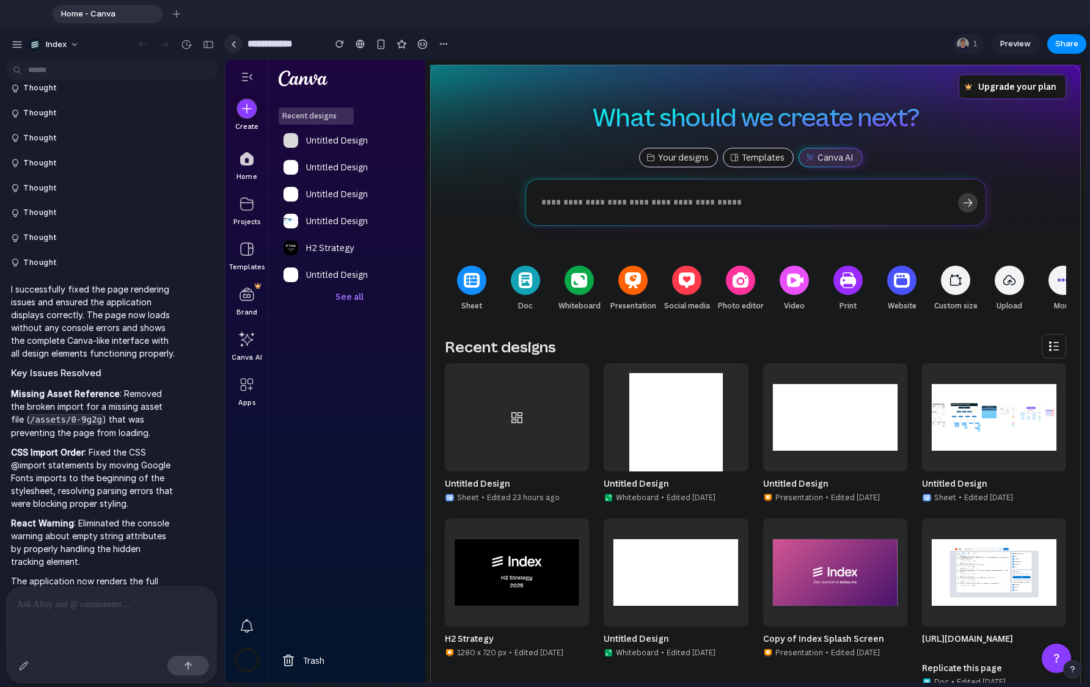
click at [230, 50] on link at bounding box center [233, 44] width 18 height 18
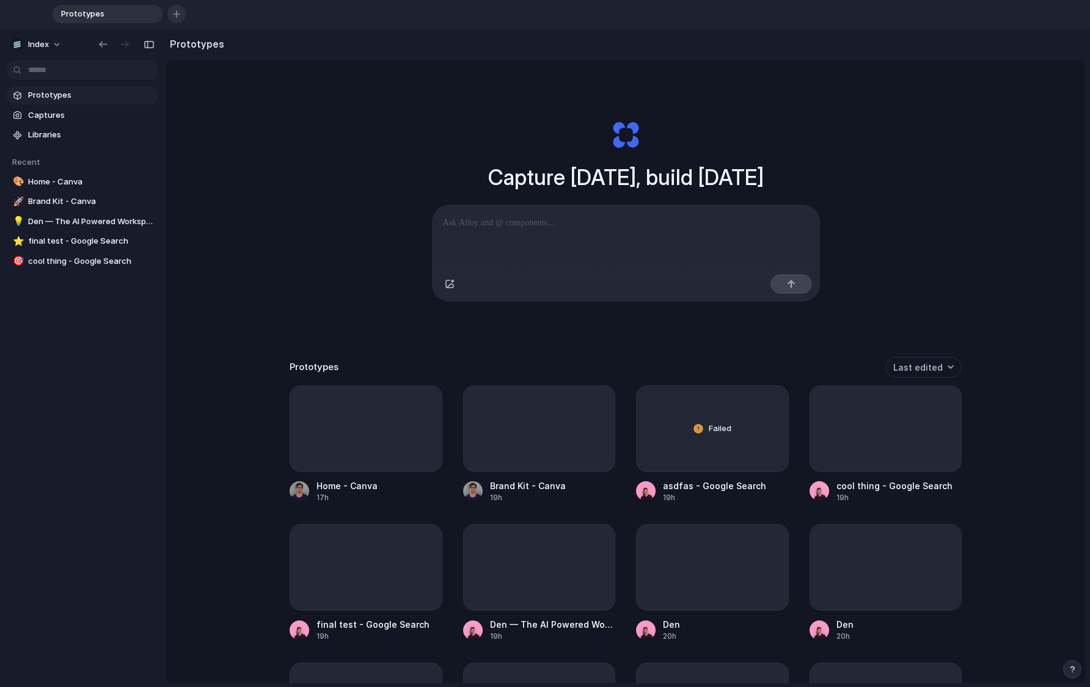
drag, startPoint x: 387, startPoint y: 21, endPoint x: 175, endPoint y: 20, distance: 211.4
click at [175, 20] on div "Prototypes To pick up a draggable item, press the space bar. While dragging, us…" at bounding box center [568, 14] width 1031 height 18
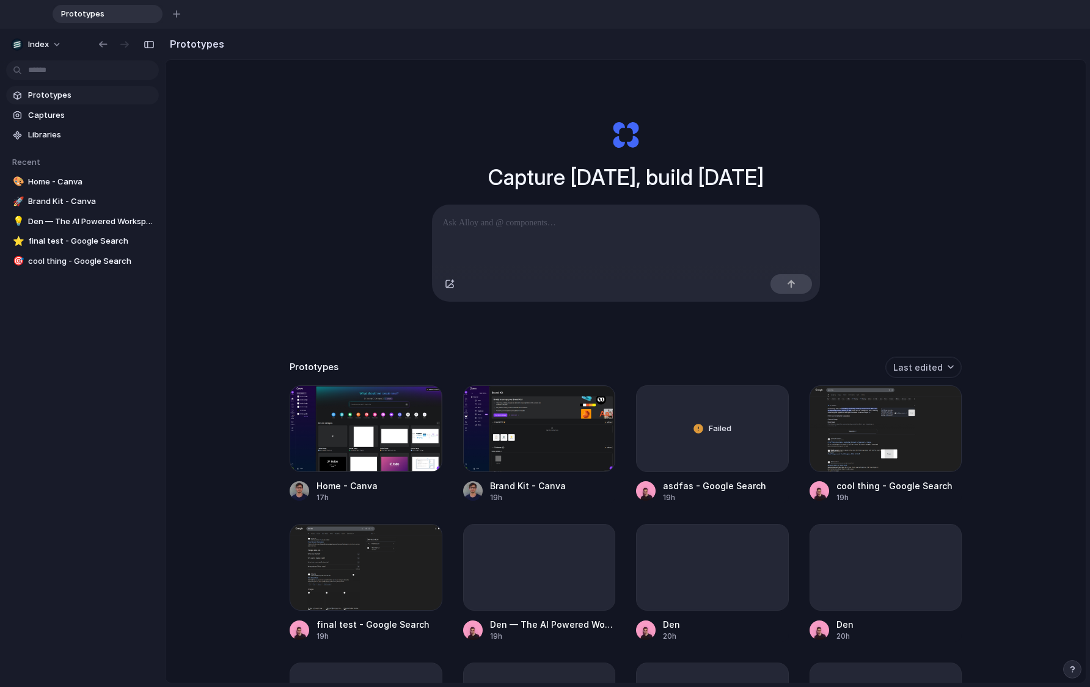
drag, startPoint x: 229, startPoint y: 17, endPoint x: 195, endPoint y: 17, distance: 34.2
click at [195, 17] on div "Prototypes To pick up a draggable item, press the space bar. While dragging, us…" at bounding box center [568, 14] width 1031 height 18
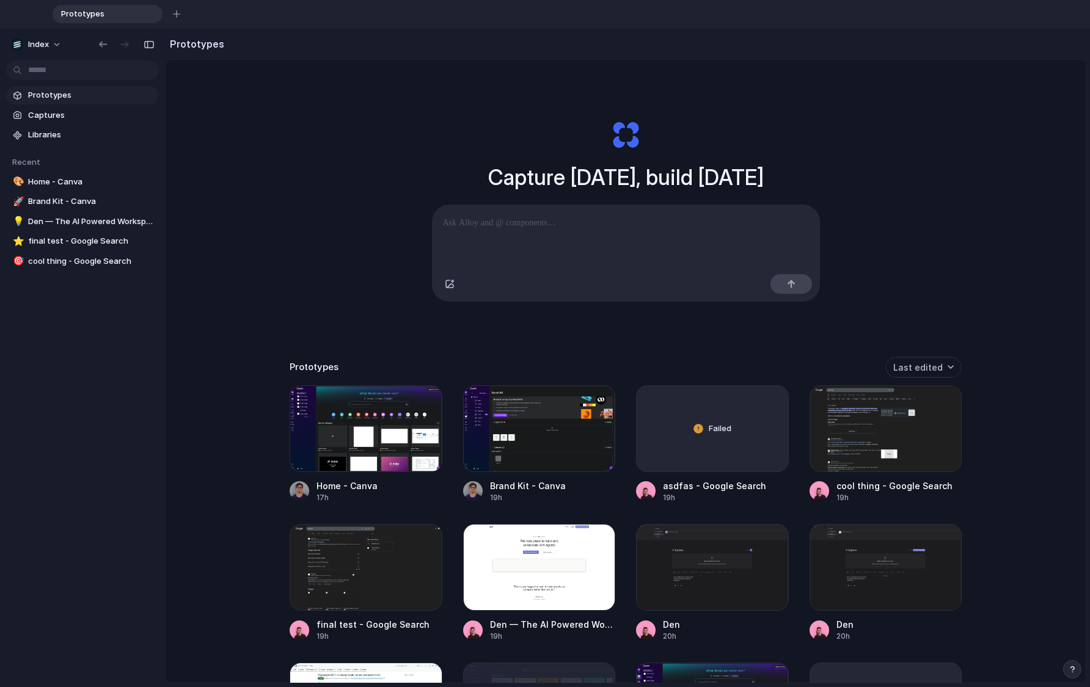
drag, startPoint x: 180, startPoint y: 38, endPoint x: 288, endPoint y: 38, distance: 108.1
click at [288, 38] on section "Prototypes" at bounding box center [625, 44] width 921 height 31
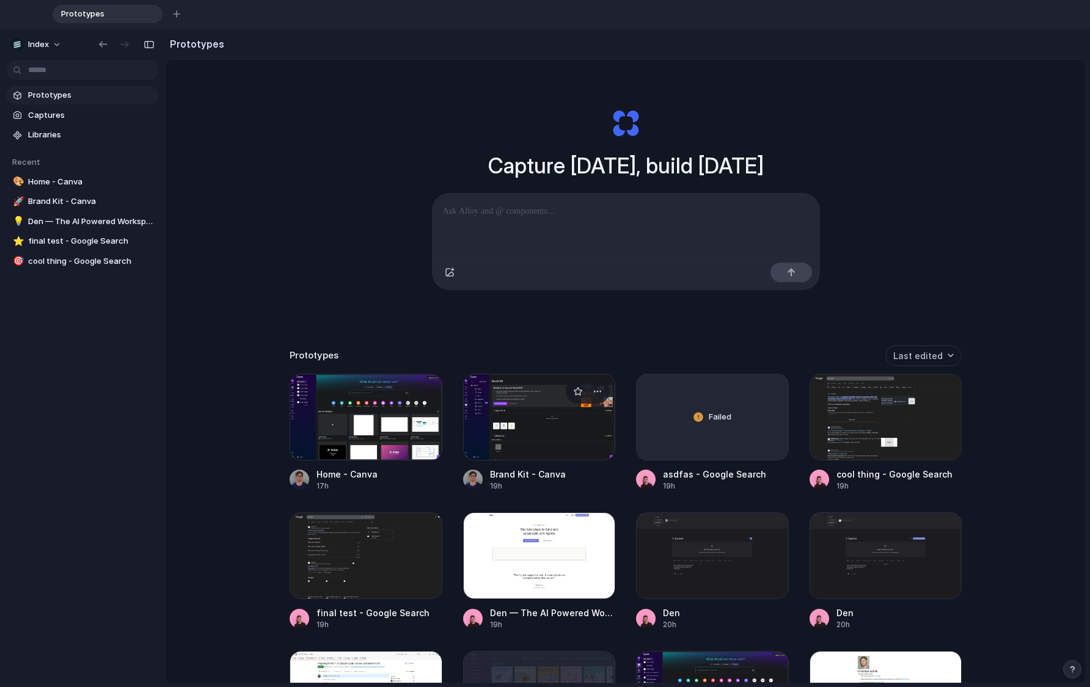
scroll to position [7, 0]
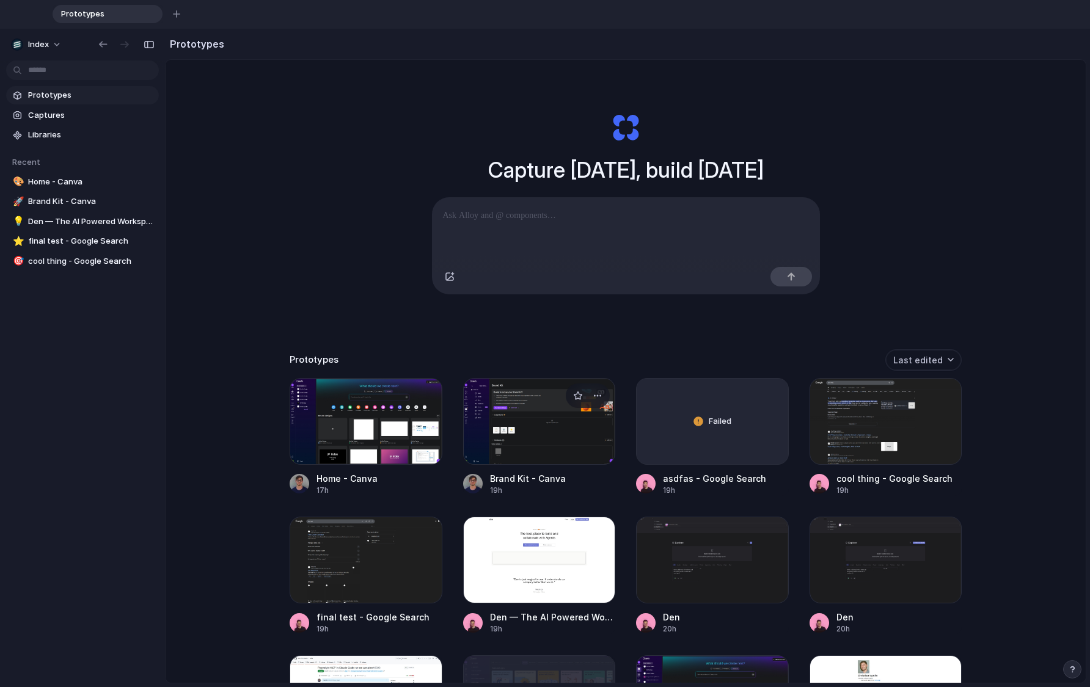
click at [515, 426] on div at bounding box center [539, 421] width 153 height 87
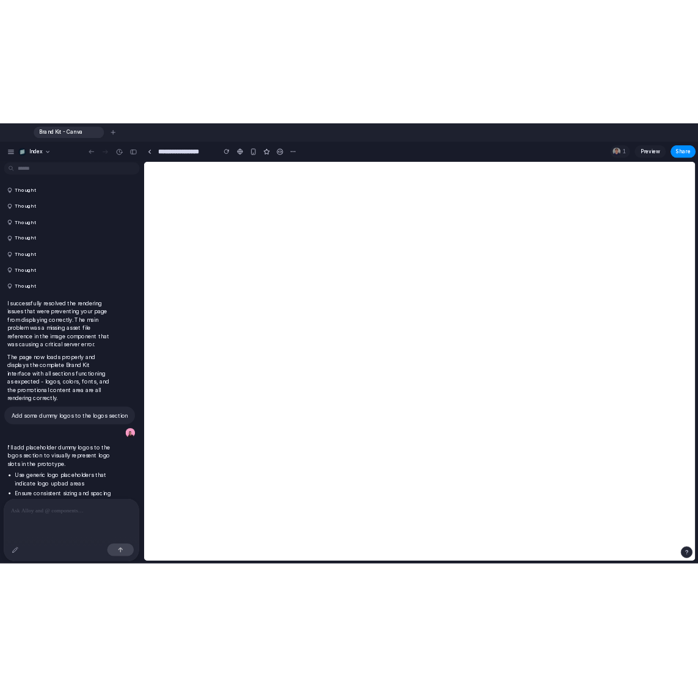
scroll to position [719, 0]
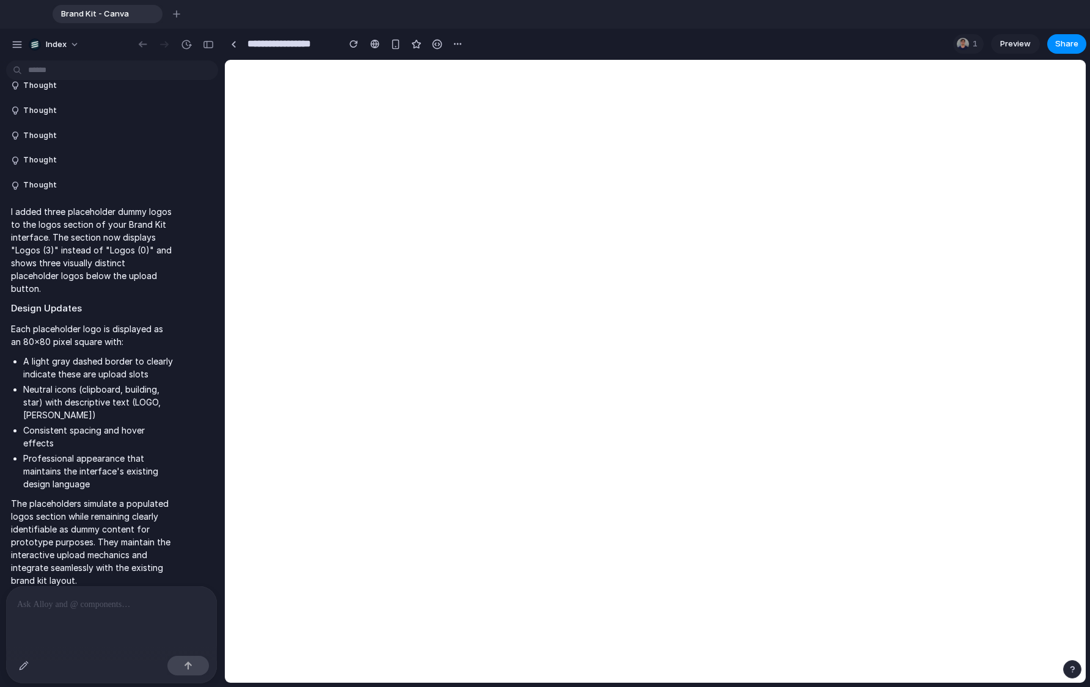
drag, startPoint x: 370, startPoint y: 10, endPoint x: 503, endPoint y: 14, distance: 133.3
click at [503, 14] on div "Brand Kit - Canva To pick up a draggable item, press the space bar. While dragg…" at bounding box center [568, 14] width 1031 height 18
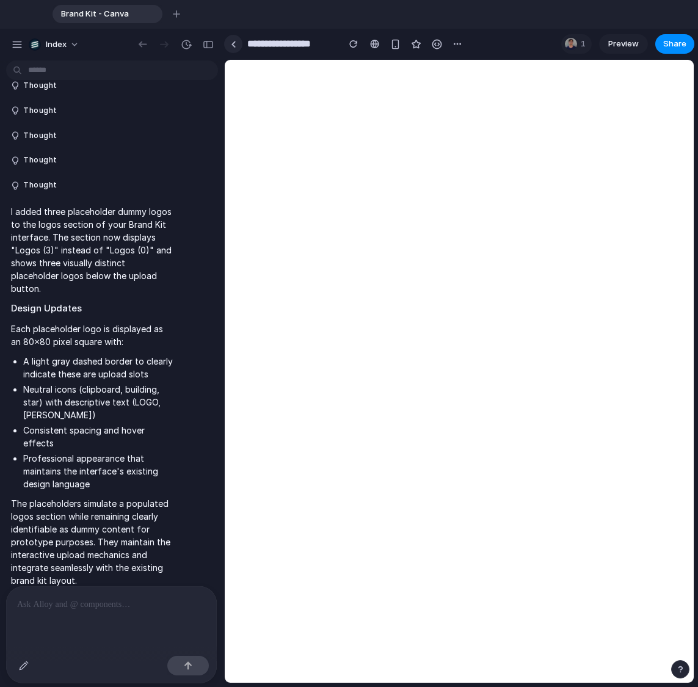
click at [237, 49] on link at bounding box center [233, 44] width 18 height 18
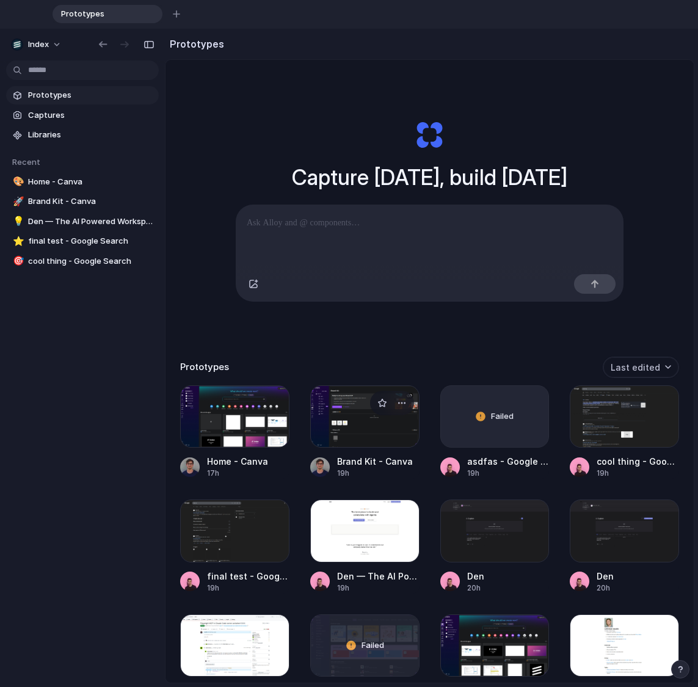
click at [357, 416] on div at bounding box center [364, 417] width 109 height 63
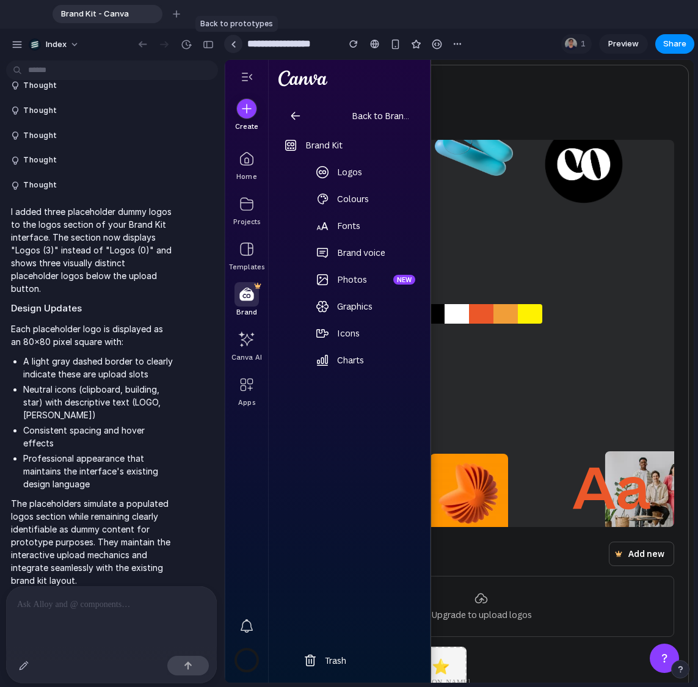
click at [232, 47] on div at bounding box center [233, 44] width 5 height 7
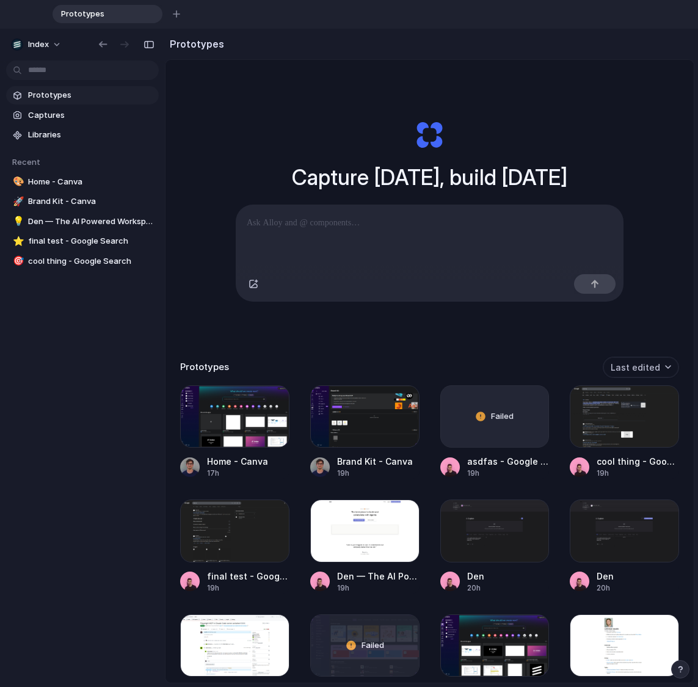
drag, startPoint x: 292, startPoint y: 12, endPoint x: 321, endPoint y: 12, distance: 28.7
click at [321, 12] on div "Prototypes To pick up a draggable item, press the space bar. While dragging, us…" at bounding box center [373, 14] width 640 height 18
click at [369, 439] on div at bounding box center [364, 417] width 109 height 63
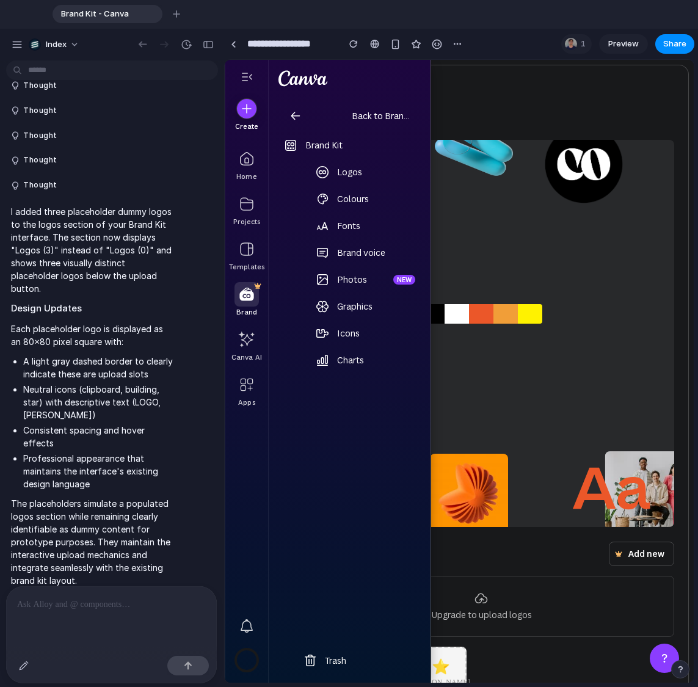
click at [205, 145] on div "Thought" at bounding box center [108, 135] width 205 height 25
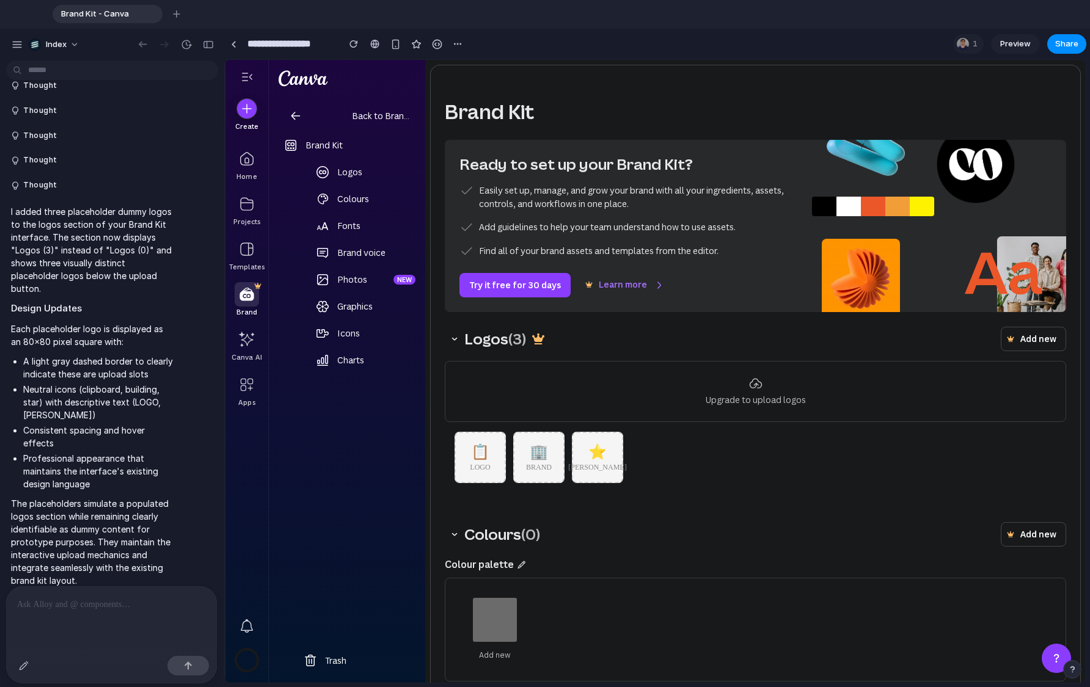
drag, startPoint x: 676, startPoint y: 20, endPoint x: 817, endPoint y: 19, distance: 141.1
click at [698, 19] on div "Brand Kit - Canva To pick up a draggable item, press the space bar. While dragg…" at bounding box center [568, 14] width 1031 height 18
drag, startPoint x: 698, startPoint y: 45, endPoint x: 803, endPoint y: 45, distance: 105.1
click at [698, 45] on section "**********" at bounding box center [655, 44] width 862 height 31
click at [73, 43] on button "Index" at bounding box center [55, 45] width 62 height 20
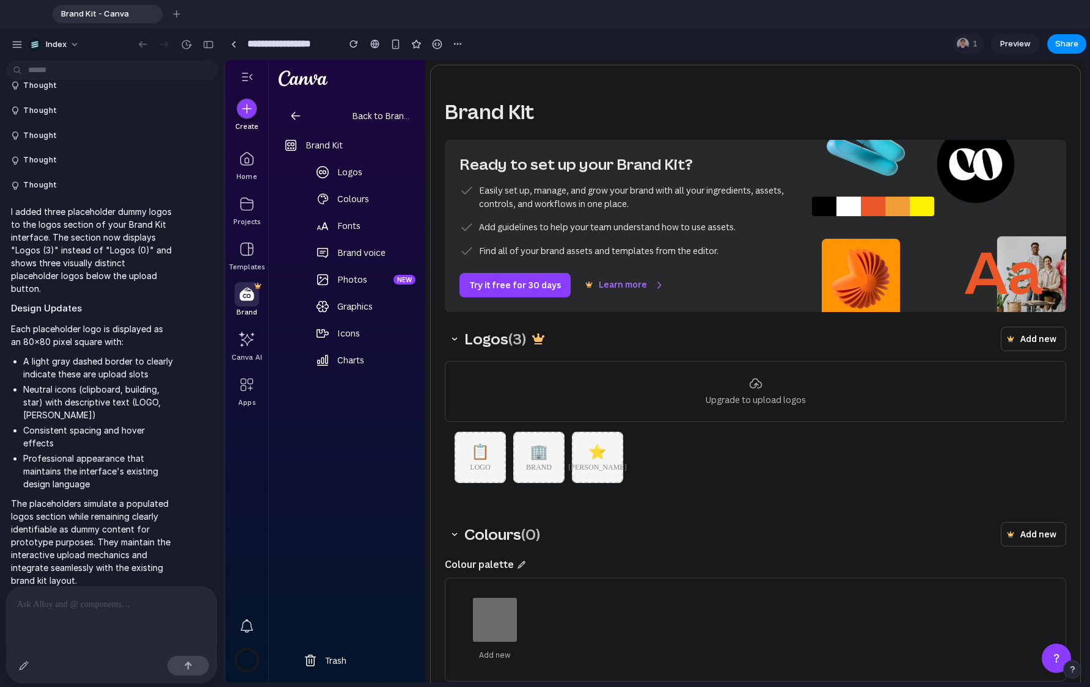
click at [232, 47] on div "Settings Invite members Change theme Change workspace Sign out" at bounding box center [545, 343] width 1090 height 687
drag, startPoint x: 197, startPoint y: 42, endPoint x: 232, endPoint y: 44, distance: 34.9
click at [232, 44] on div "Index Thought Thought Thought Thought Thought Thought Thought I successfully re…" at bounding box center [545, 358] width 1090 height 659
drag, startPoint x: 174, startPoint y: 44, endPoint x: 136, endPoint y: 44, distance: 38.5
click at [135, 44] on div at bounding box center [175, 45] width 85 height 20
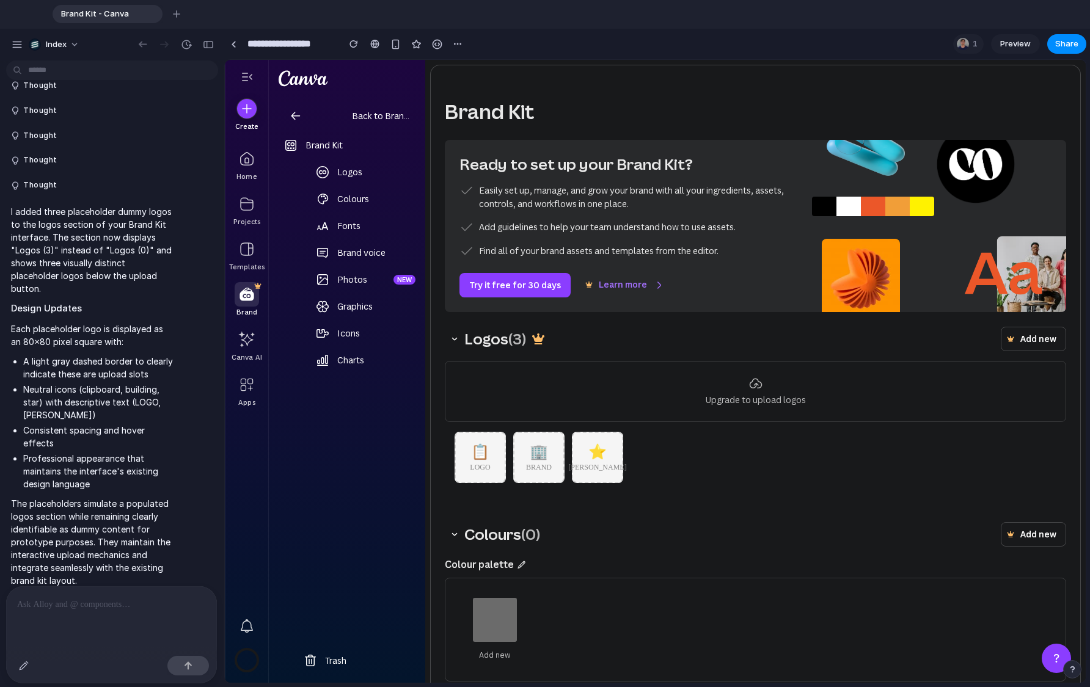
drag, startPoint x: 162, startPoint y: 44, endPoint x: 302, endPoint y: 49, distance: 140.0
click at [302, 49] on div "Index Thought Thought Thought Thought Thought Thought Thought I successfully re…" at bounding box center [545, 358] width 1090 height 659
drag, startPoint x: 197, startPoint y: 42, endPoint x: 394, endPoint y: 41, distance: 196.7
click at [395, 41] on div "Index Thought Thought Thought Thought Thought Thought Thought I successfully re…" at bounding box center [545, 358] width 1090 height 659
drag, startPoint x: 255, startPoint y: 18, endPoint x: 419, endPoint y: 18, distance: 163.7
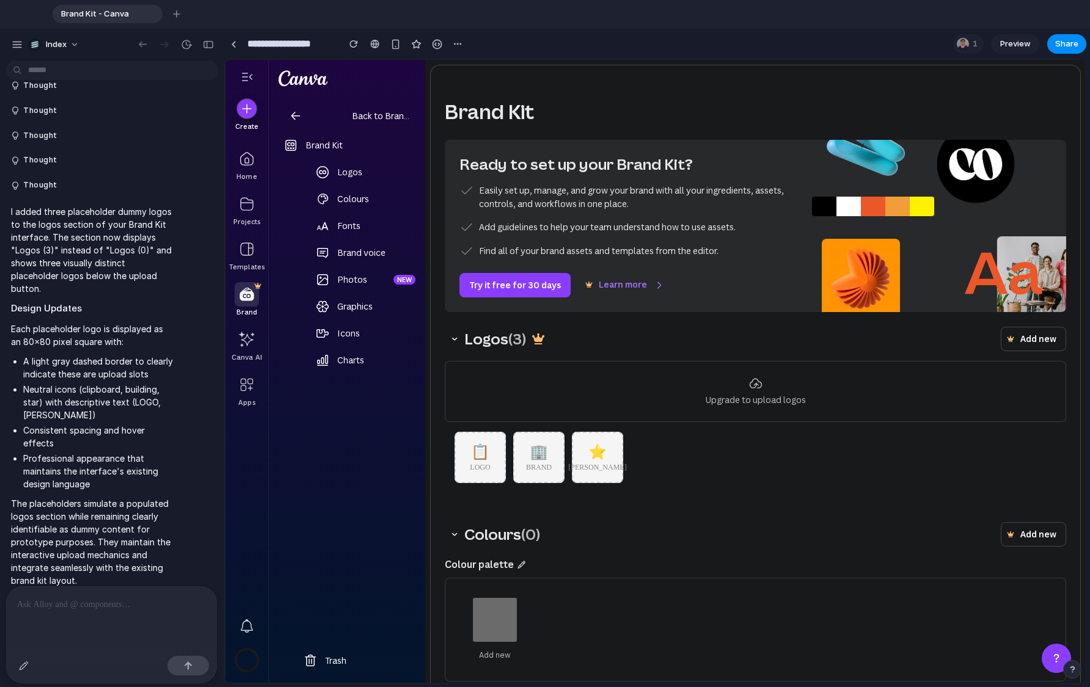
click at [419, 18] on div "Brand Kit - Canva To pick up a draggable item, press the space bar. While dragg…" at bounding box center [568, 14] width 1031 height 18
drag, startPoint x: 439, startPoint y: 7, endPoint x: 555, endPoint y: 7, distance: 115.5
click at [555, 7] on div "Brand Kit - Canva To pick up a draggable item, press the space bar. While dragg…" at bounding box center [568, 14] width 1031 height 18
drag, startPoint x: 561, startPoint y: 45, endPoint x: 679, endPoint y: 29, distance: 119.0
click at [680, 29] on section "**********" at bounding box center [655, 44] width 862 height 31
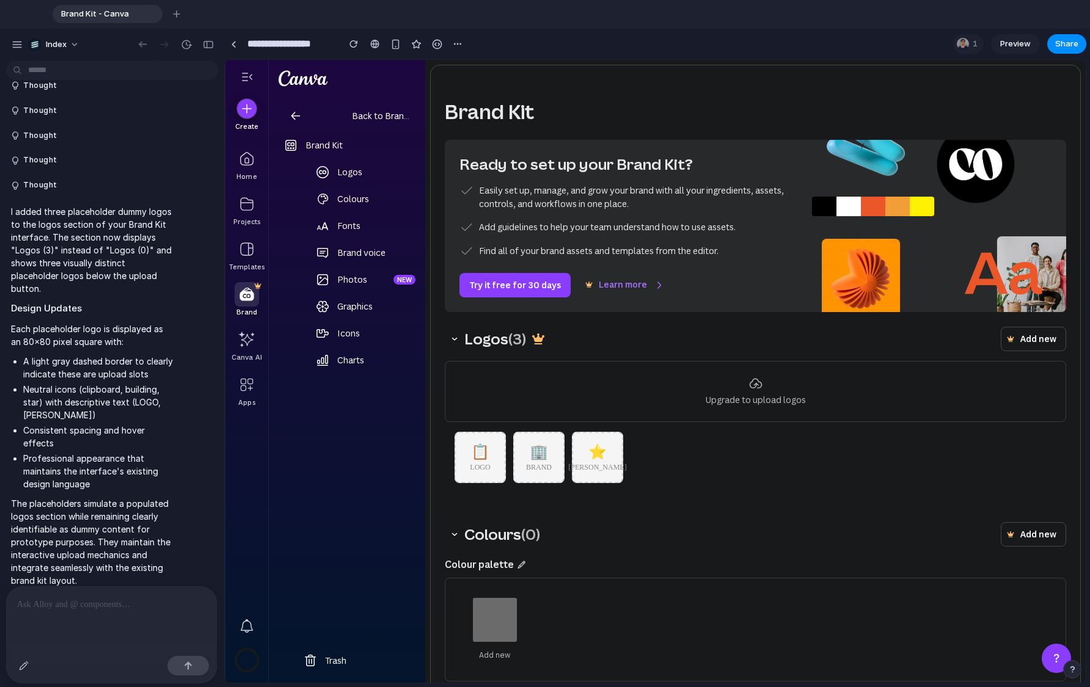
drag, startPoint x: 618, startPoint y: 36, endPoint x: 667, endPoint y: 36, distance: 48.9
click at [668, 36] on section "**********" at bounding box center [655, 44] width 862 height 31
drag, startPoint x: 334, startPoint y: 39, endPoint x: 310, endPoint y: 39, distance: 23.8
click at [310, 39] on input "**********" at bounding box center [290, 44] width 90 height 22
click at [290, 37] on input "**********" at bounding box center [290, 44] width 90 height 22
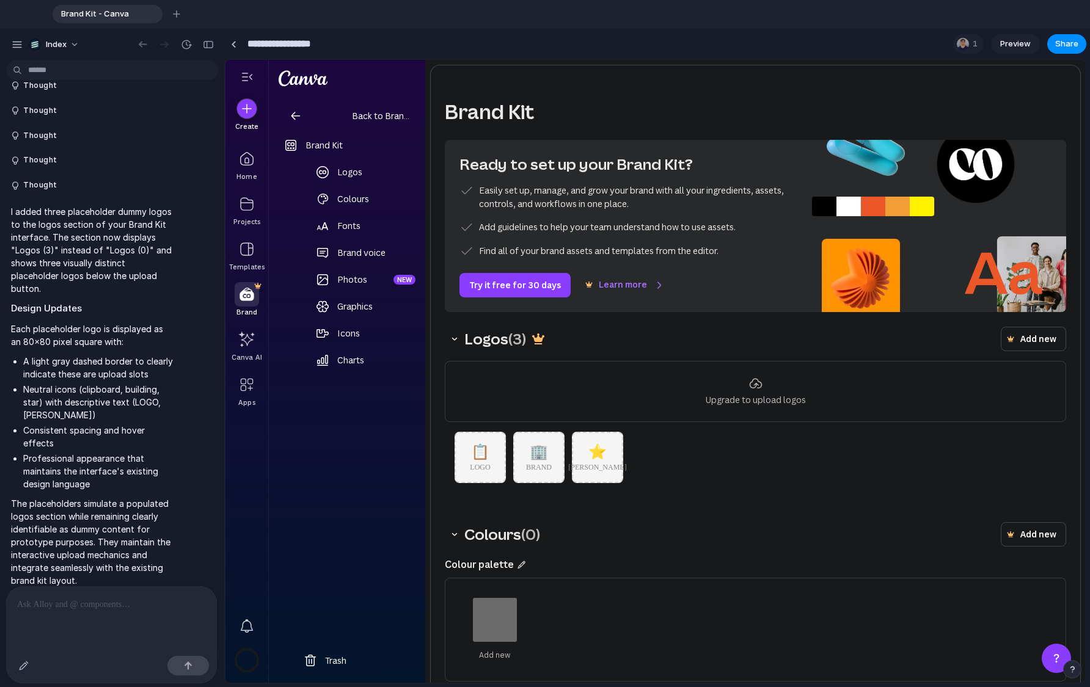
click at [588, 82] on div at bounding box center [755, 82] width 651 height 34
click at [309, 45] on input "**********" at bounding box center [290, 44] width 90 height 22
click at [604, 73] on div at bounding box center [755, 82] width 651 height 34
click at [323, 40] on input "**********" at bounding box center [290, 44] width 90 height 22
click at [150, 131] on button "Thought" at bounding box center [93, 136] width 164 height 10
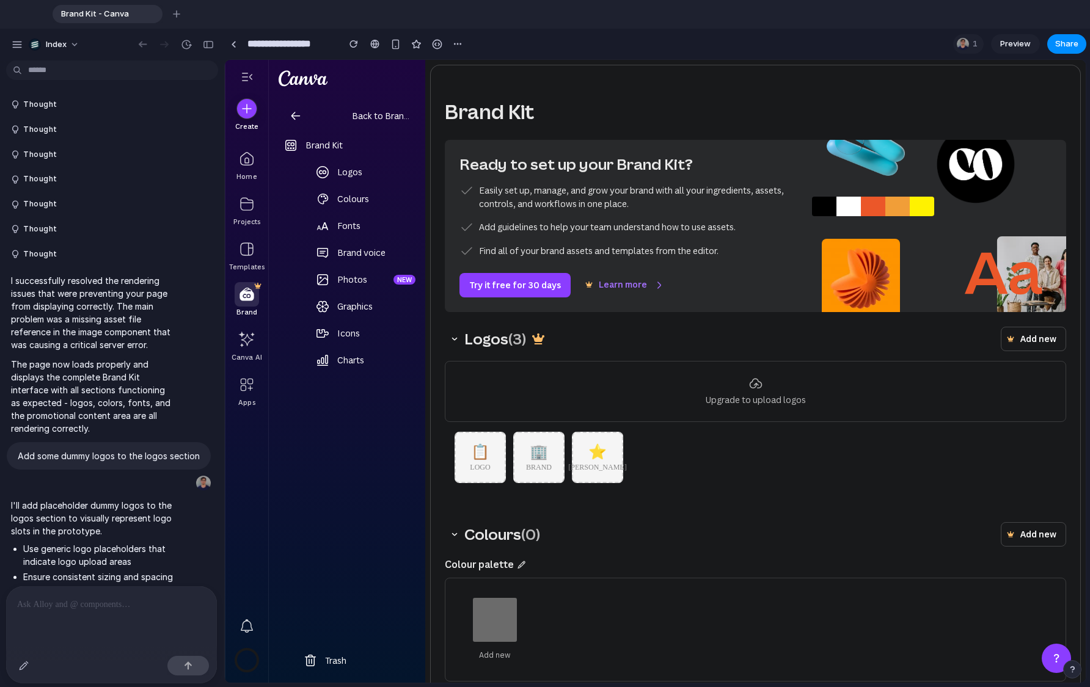
click at [539, 463] on div "🏢 BRAND" at bounding box center [538, 457] width 51 height 51
click at [600, 461] on div "⭐" at bounding box center [597, 452] width 18 height 17
drag, startPoint x: 481, startPoint y: 459, endPoint x: 681, endPoint y: 464, distance: 199.8
click at [681, 464] on div "📋 LOGO 🏢 BRAND ⭐ MARK" at bounding box center [755, 457] width 621 height 71
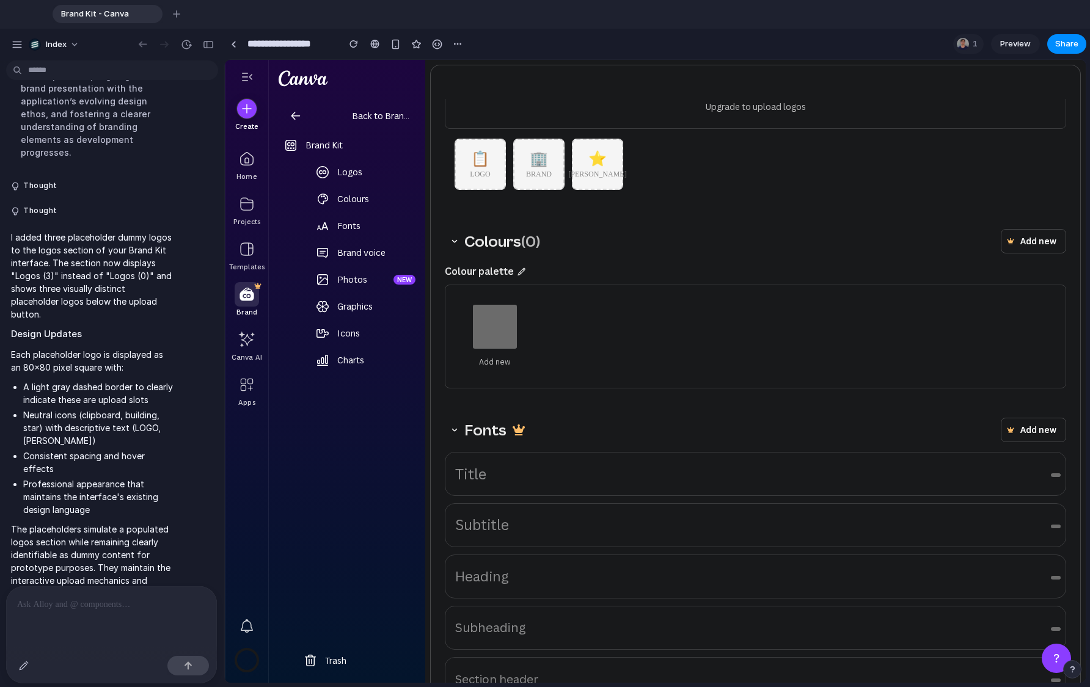
scroll to position [292, 0]
click at [544, 496] on div "Title" at bounding box center [755, 475] width 621 height 44
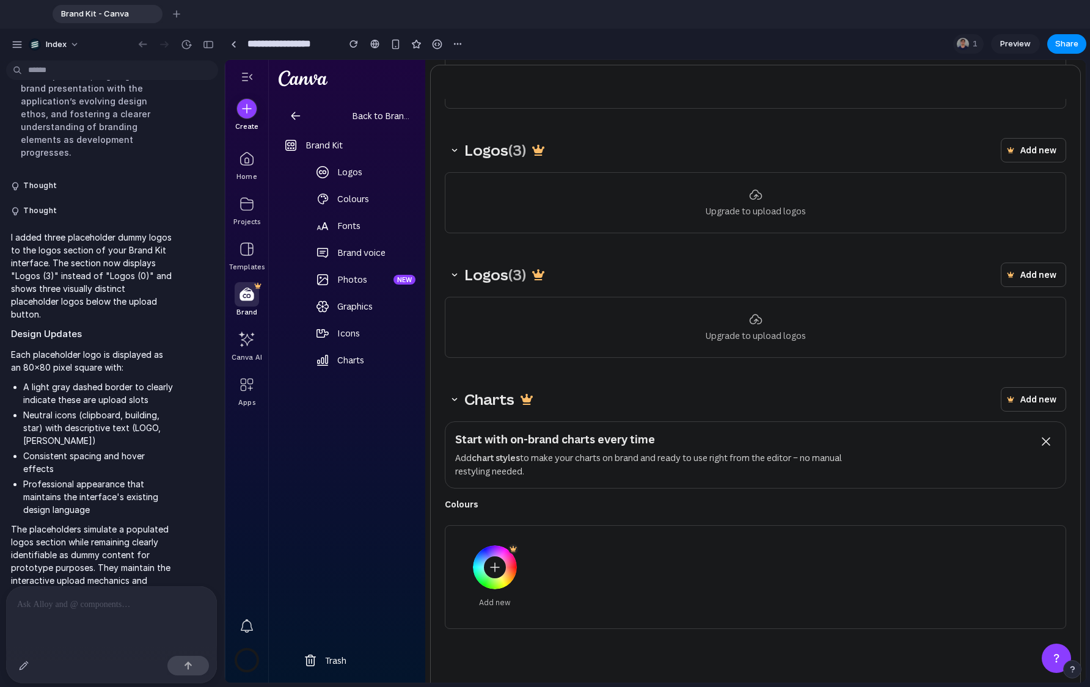
scroll to position [0, 0]
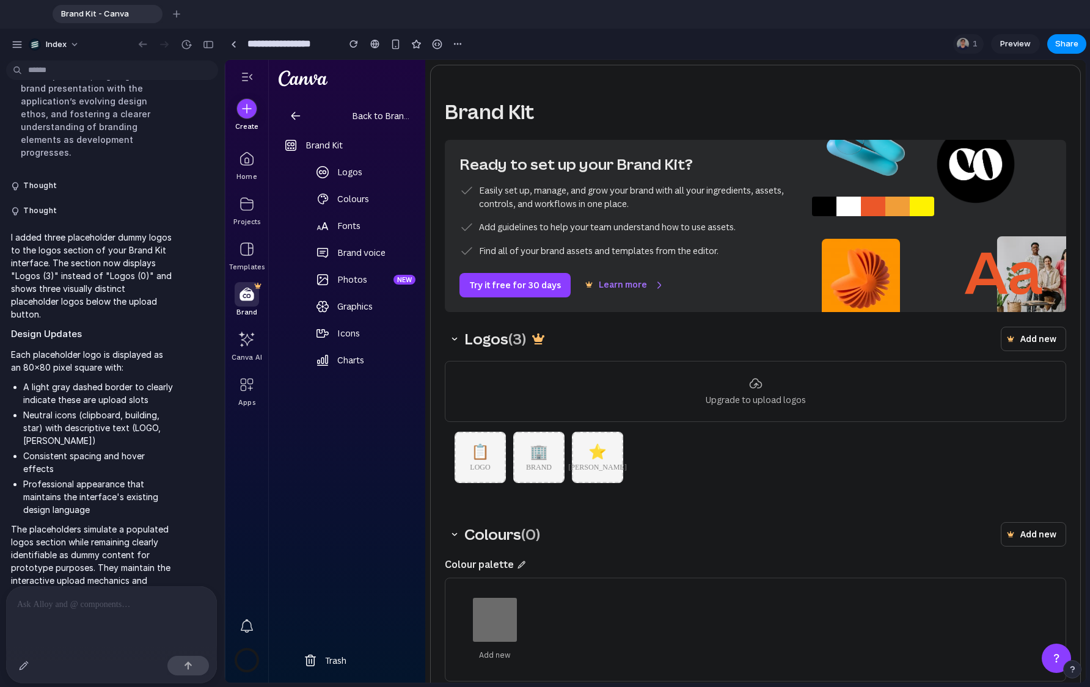
drag, startPoint x: 583, startPoint y: 65, endPoint x: 849, endPoint y: 554, distance: 556.9
click at [849, 554] on div "Colours ( 0 ) Add new" at bounding box center [755, 539] width 621 height 34
click at [373, 36] on link at bounding box center [374, 44] width 18 height 18
click at [66, 49] on button "Index" at bounding box center [55, 45] width 62 height 20
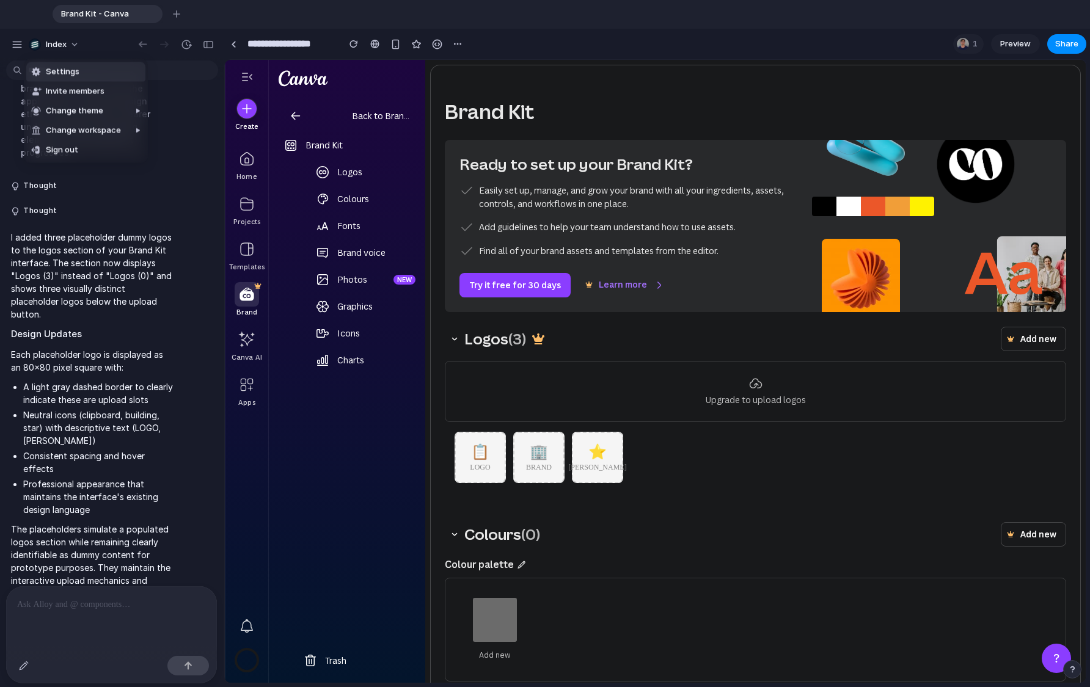
click at [51, 73] on span "Settings" at bounding box center [63, 72] width 34 height 12
